Goal: Find contact information: Find contact information

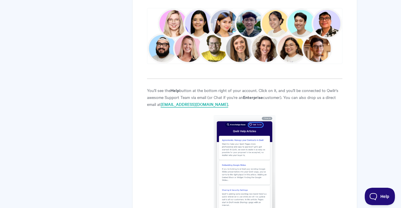
scroll to position [142, 0]
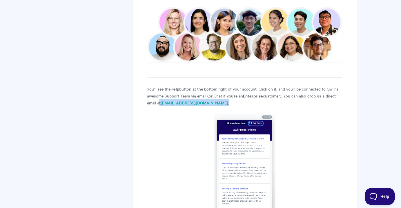
drag, startPoint x: 195, startPoint y: 102, endPoint x: 159, endPoint y: 104, distance: 36.3
click at [159, 104] on p "You'll see the Help button at the bottom right of your account. Click on it, an…" at bounding box center [244, 95] width 195 height 21
drag, startPoint x: 162, startPoint y: 105, endPoint x: 189, endPoint y: 105, distance: 27.5
click at [189, 105] on p "You'll see the Help button at the bottom right of your account. Click on it, an…" at bounding box center [244, 95] width 195 height 21
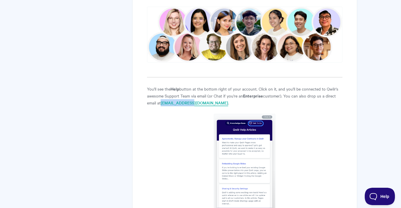
copy link "[EMAIL_ADDRESS][DOMAIN_NAME]"
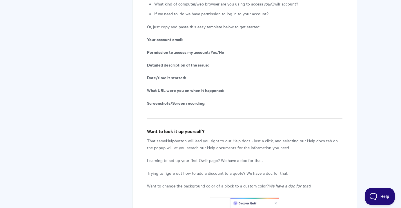
scroll to position [480, 0]
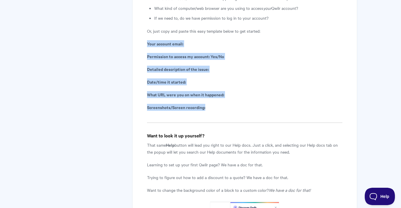
drag, startPoint x: 147, startPoint y: 41, endPoint x: 219, endPoint y: 108, distance: 98.6
click at [219, 108] on div "Contacting Qwilr Support Have a question? We have answers! Qwilr Support is her…" at bounding box center [244, 37] width 225 height 920
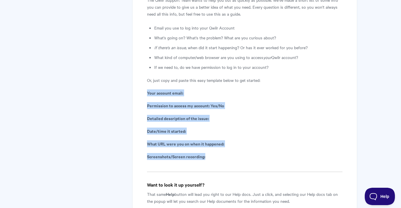
scroll to position [431, 0]
copy article "Your account email: Permission to access my account: Yes/No Detailed descriptio…"
